Goal: Task Accomplishment & Management: Use online tool/utility

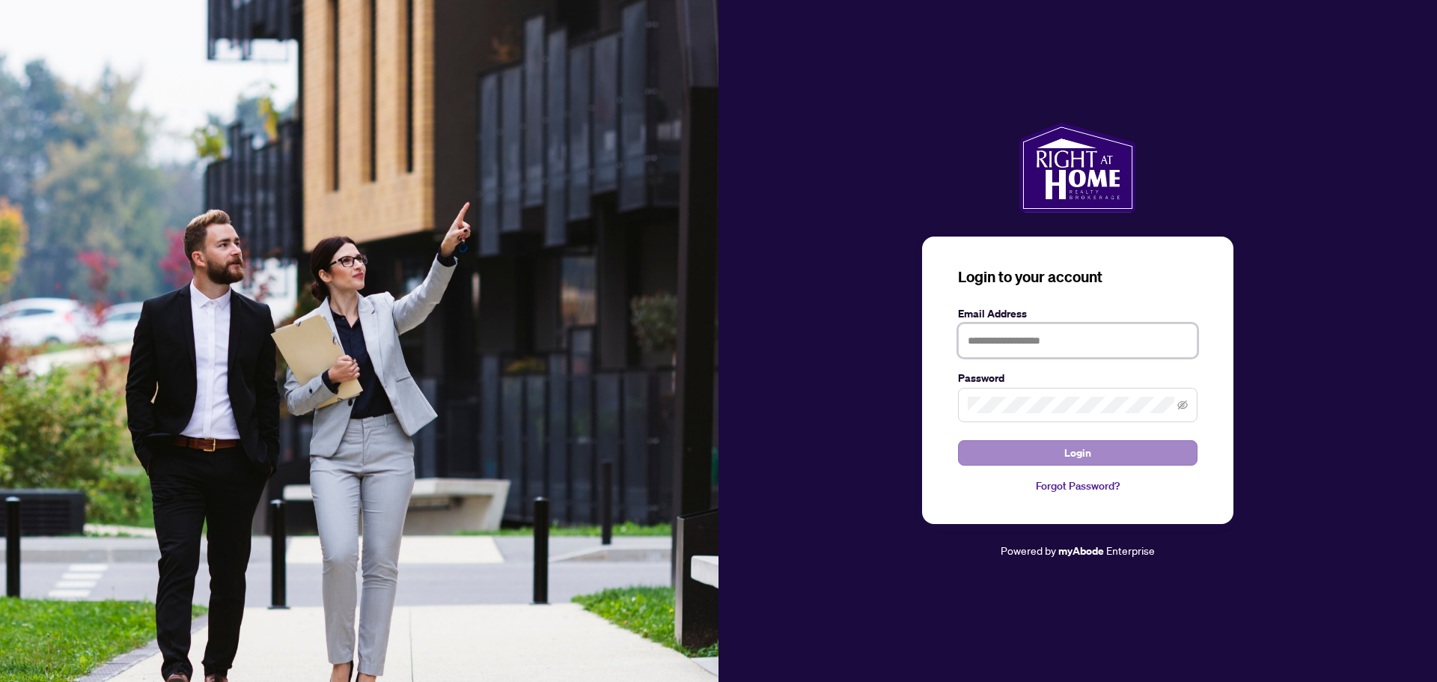
type input "**********"
click at [1071, 442] on span "Login" at bounding box center [1078, 453] width 27 height 24
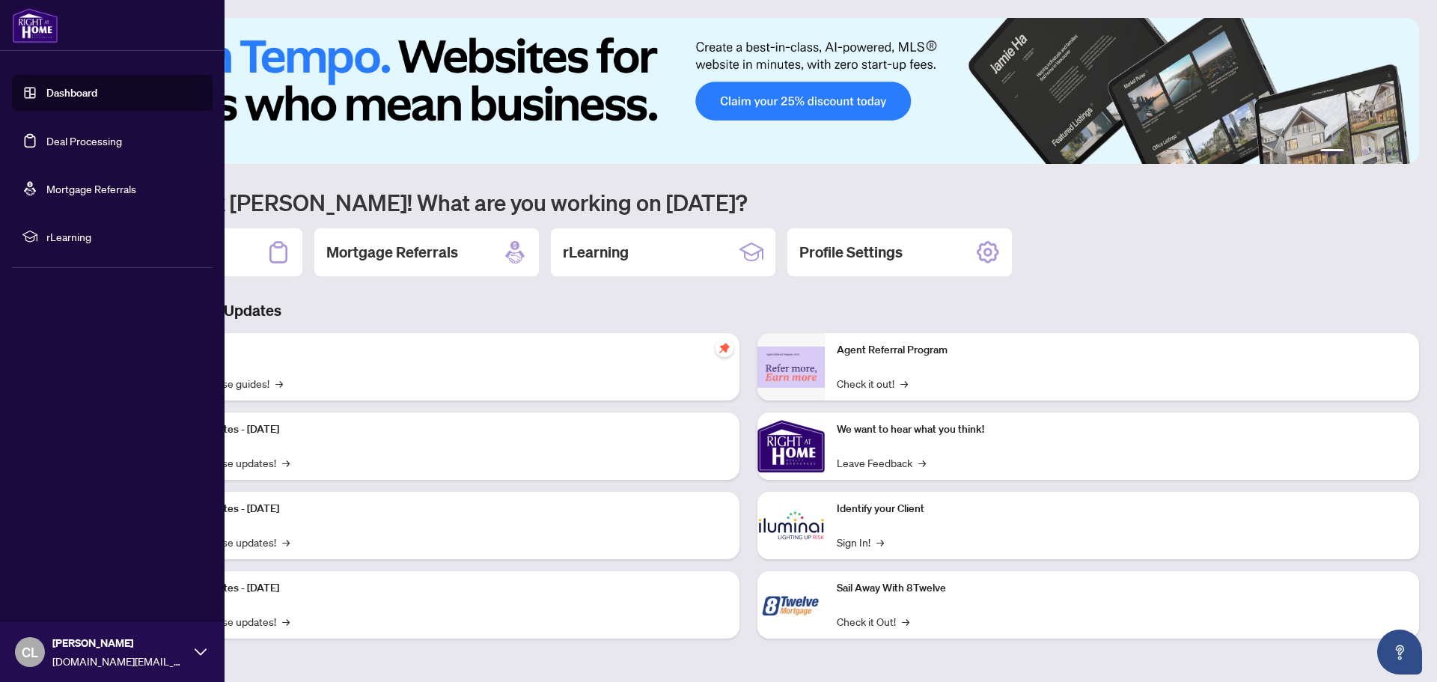
click at [56, 143] on link "Deal Processing" at bounding box center [84, 140] width 76 height 13
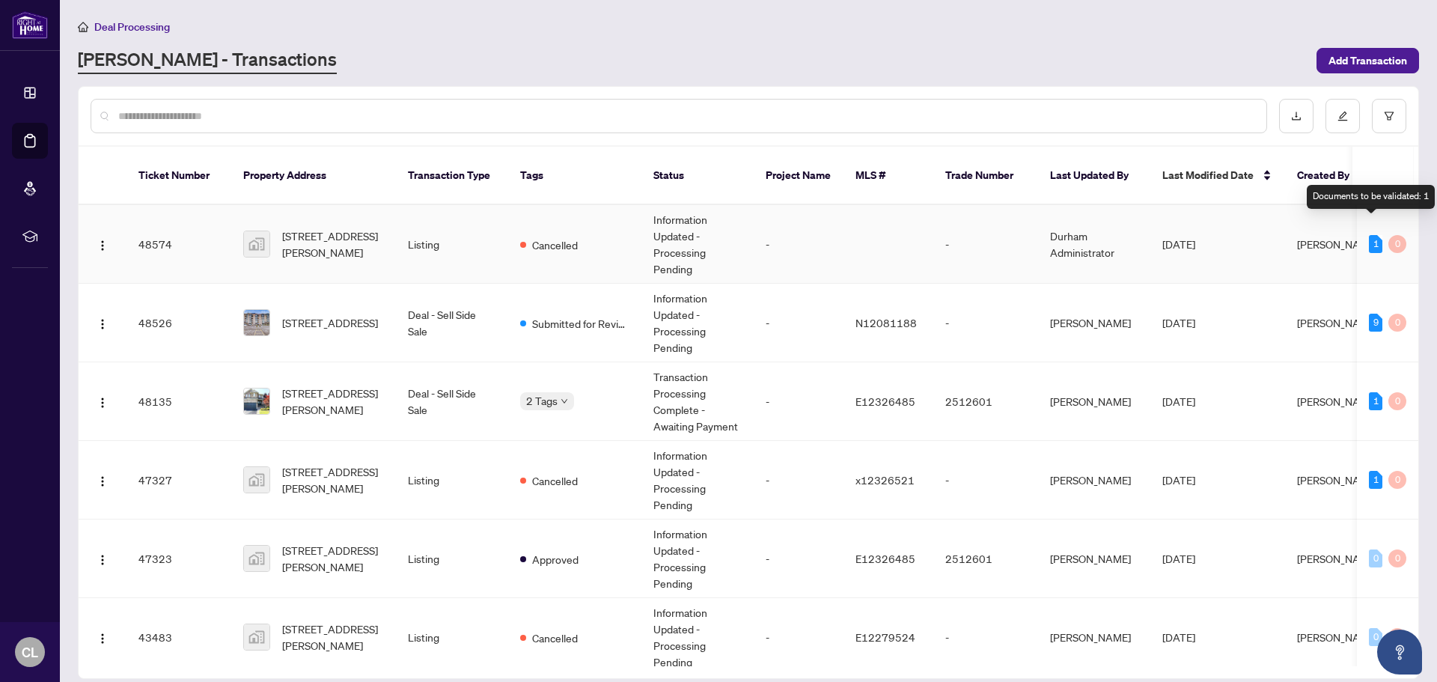
click at [1369, 235] on div "1" at bounding box center [1375, 244] width 13 height 18
click at [1211, 250] on td "[DATE]" at bounding box center [1218, 244] width 135 height 79
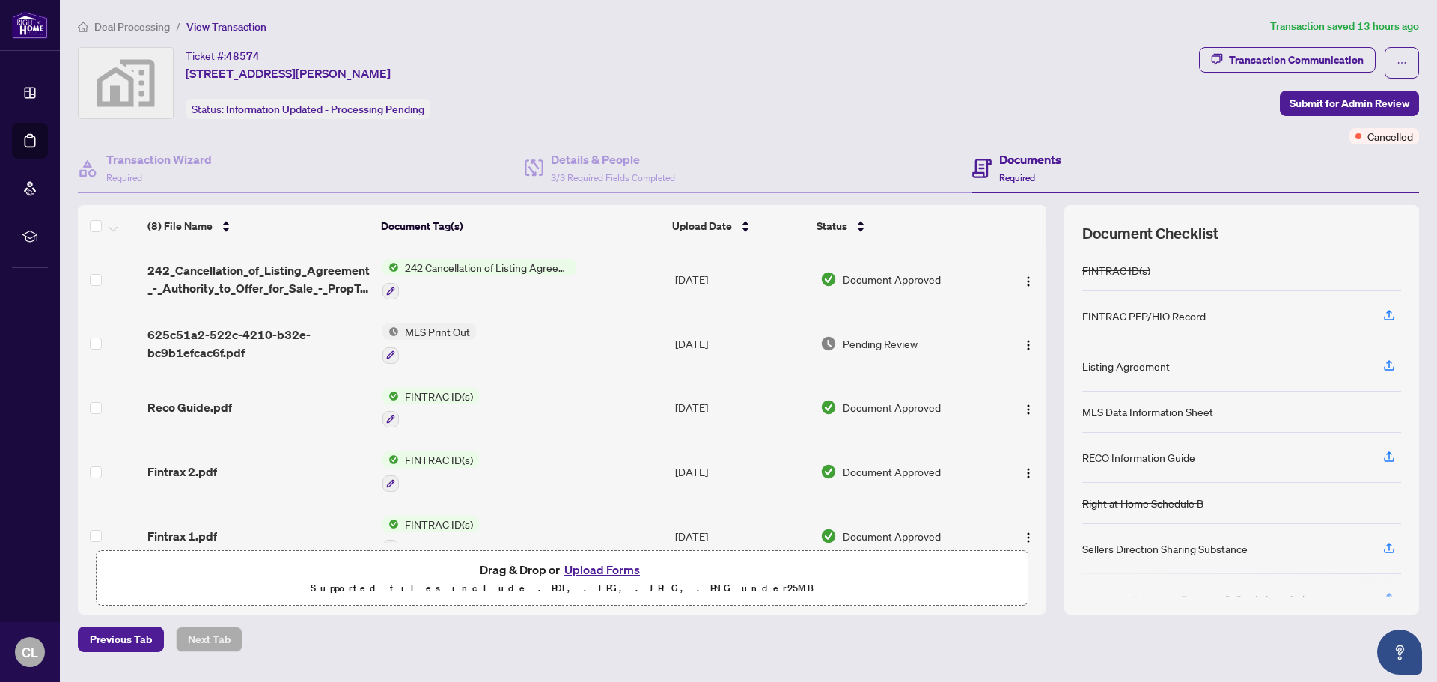
click at [475, 273] on span "242 Cancellation of Listing Agreement - Authority to Offer for Sale" at bounding box center [487, 267] width 177 height 16
click at [452, 355] on span "242 Cancellation of Listing Agreement - Authority to Offer for Sale" at bounding box center [485, 349] width 223 height 33
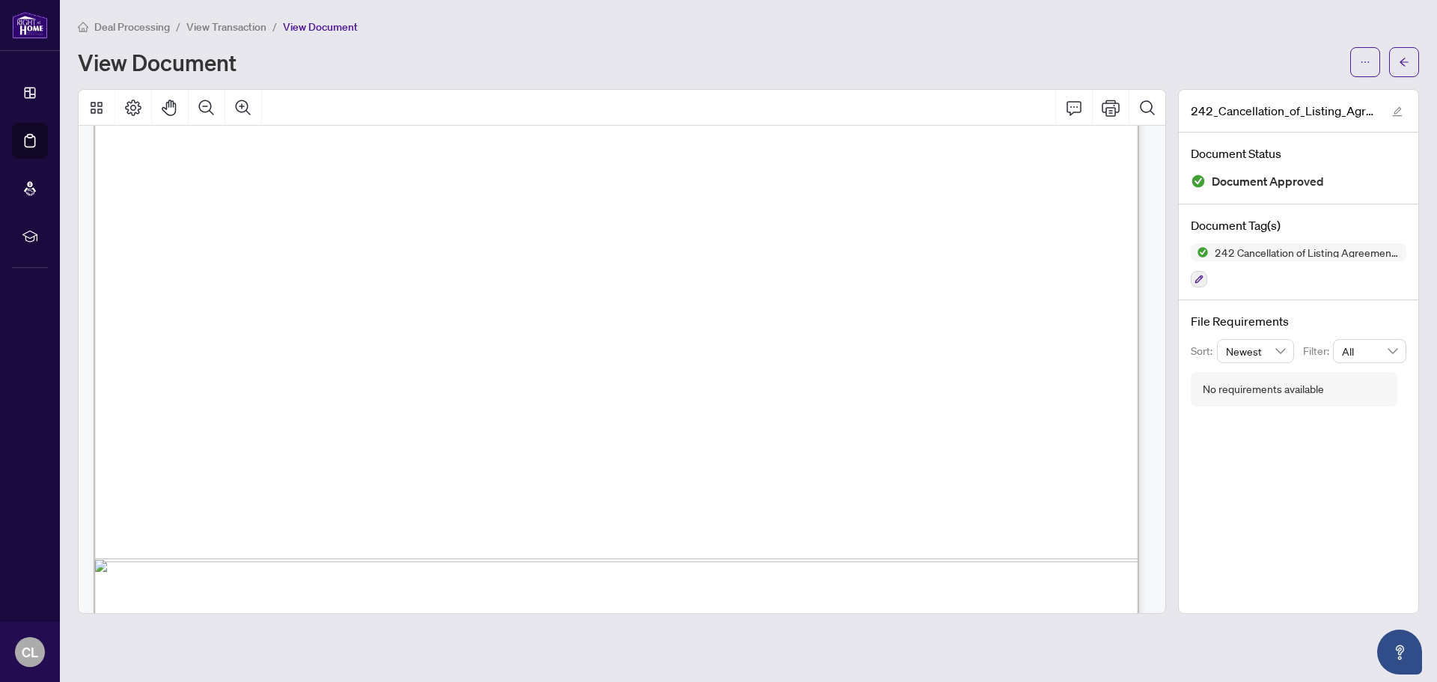
scroll to position [749, 0]
